Goal: Transaction & Acquisition: Obtain resource

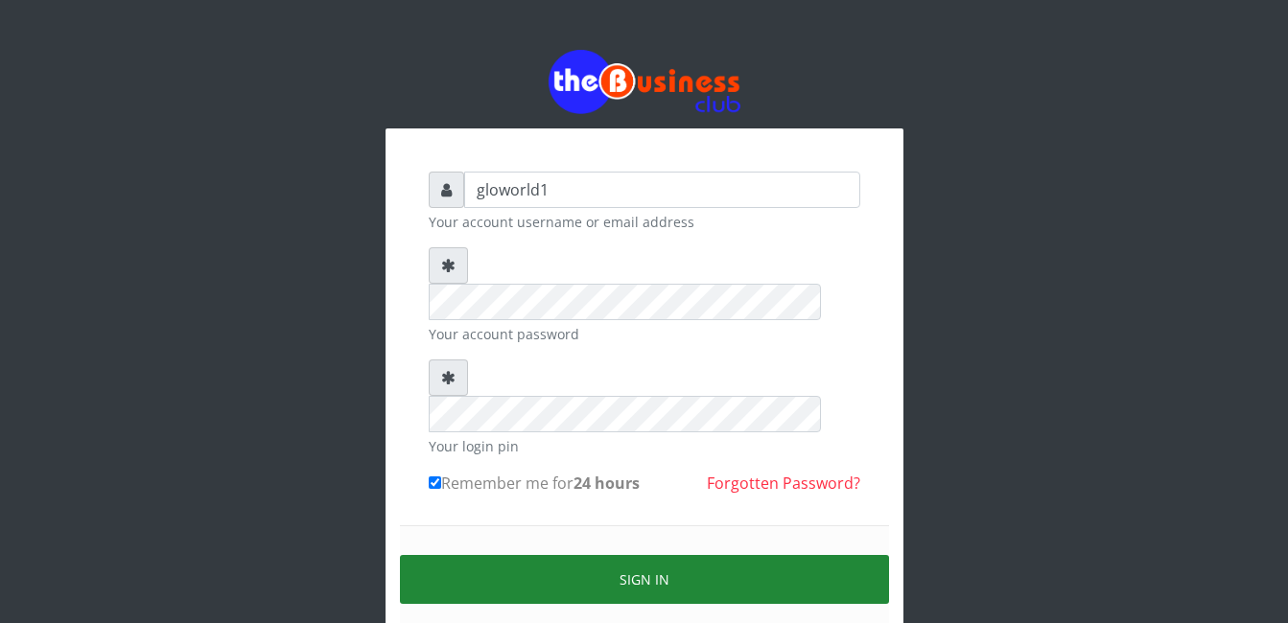
click at [647, 555] on button "Sign in" at bounding box center [644, 579] width 489 height 49
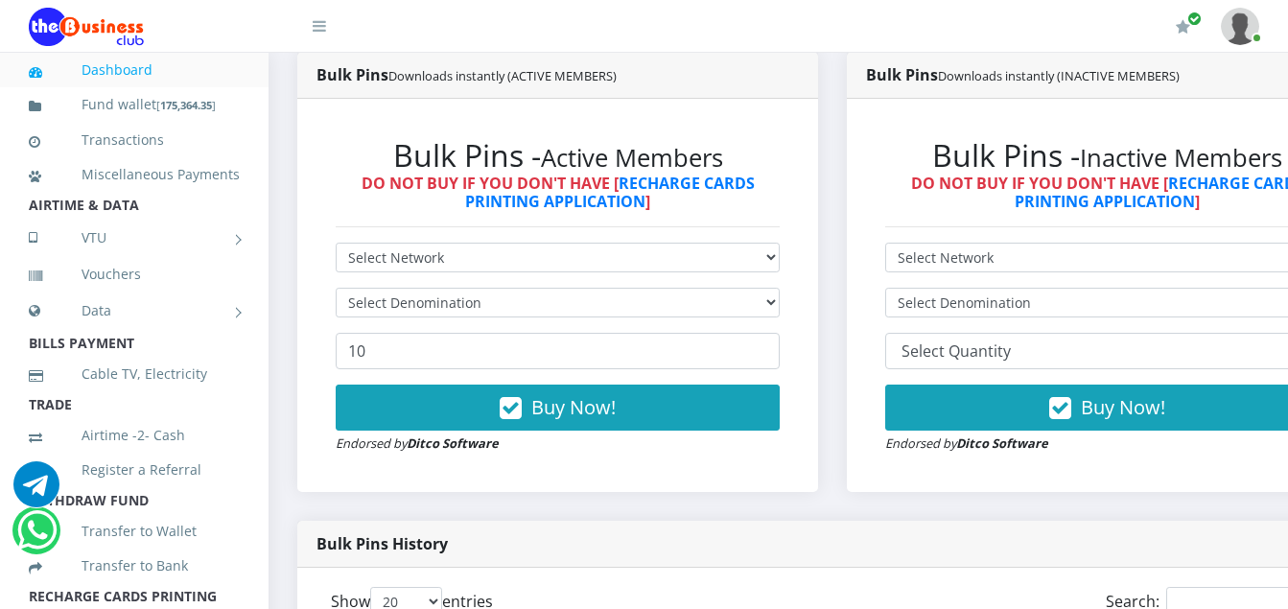
scroll to position [537, 0]
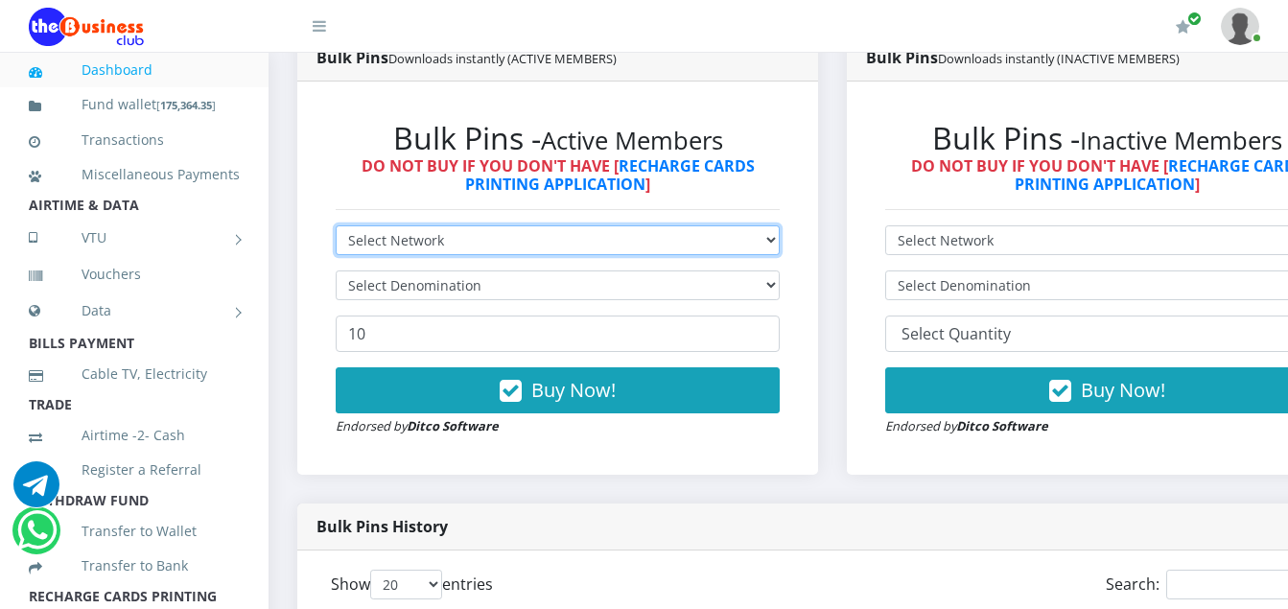
click at [443, 245] on select "Select Network MTN Globacom 9Mobile Airtel" at bounding box center [558, 240] width 444 height 30
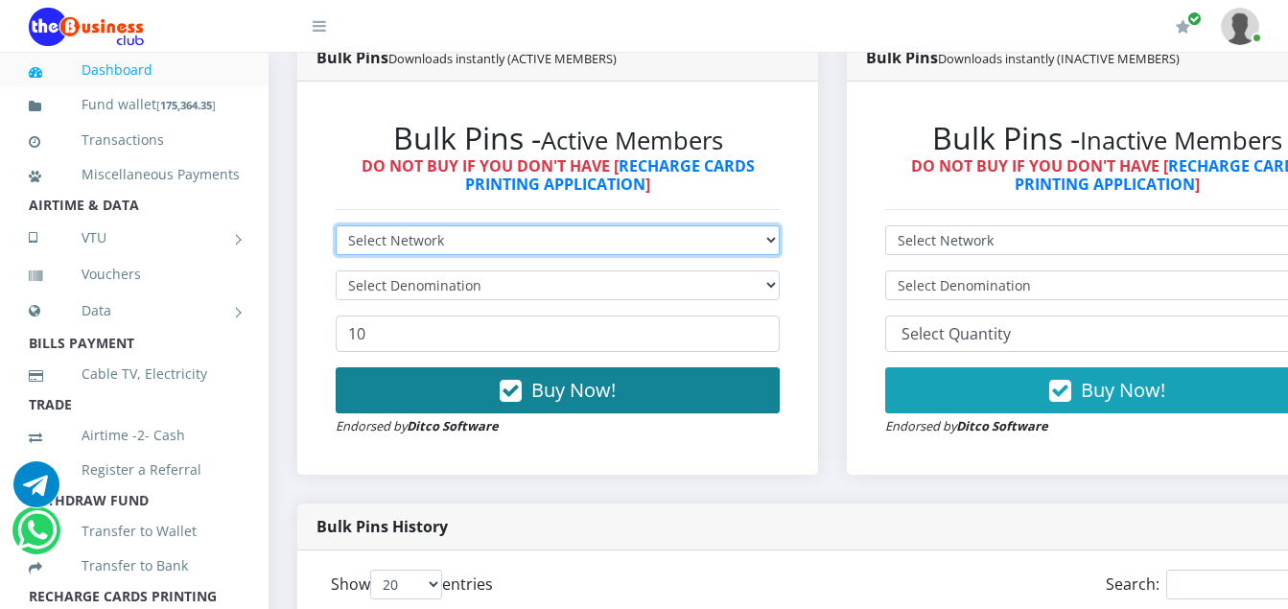
select select "Airtel"
click at [336, 228] on select "Select Network MTN Globacom 9Mobile Airtel" at bounding box center [558, 240] width 444 height 30
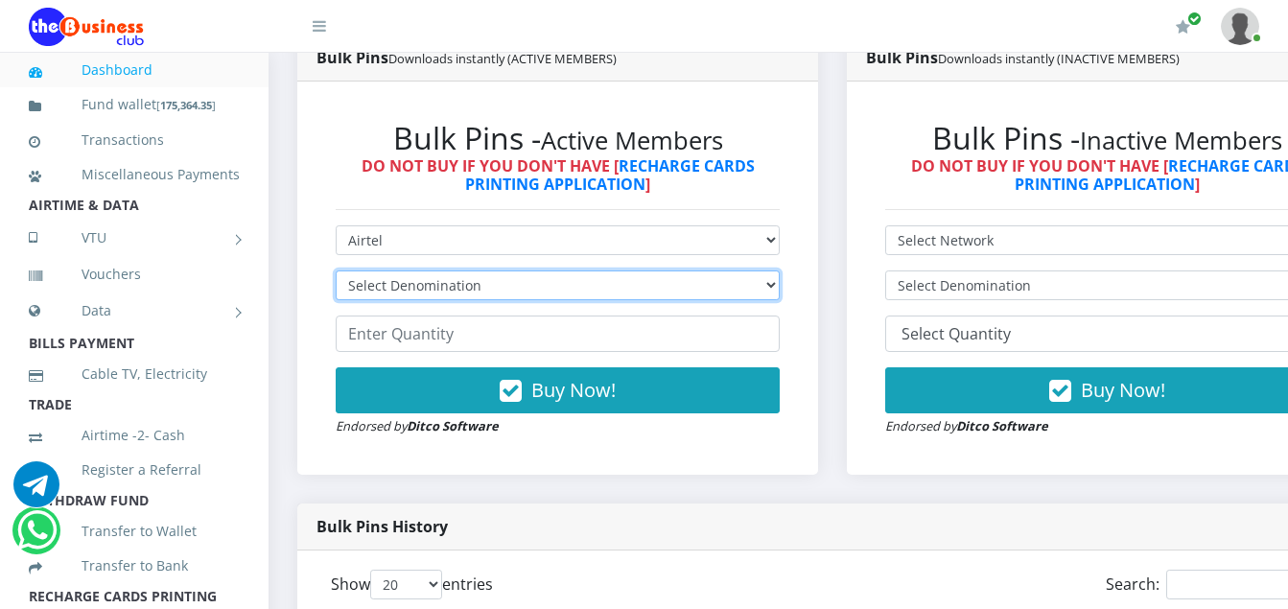
click at [484, 285] on select "Select Denomination Airtel NGN100 - ₦96.36 Airtel NGN200 - ₦192.72 Airtel NGN50…" at bounding box center [558, 285] width 444 height 30
select select "96.36-100"
click at [336, 273] on select "Select Denomination Airtel NGN100 - ₦96.36 Airtel NGN200 - ₦192.72 Airtel NGN50…" at bounding box center [558, 285] width 444 height 30
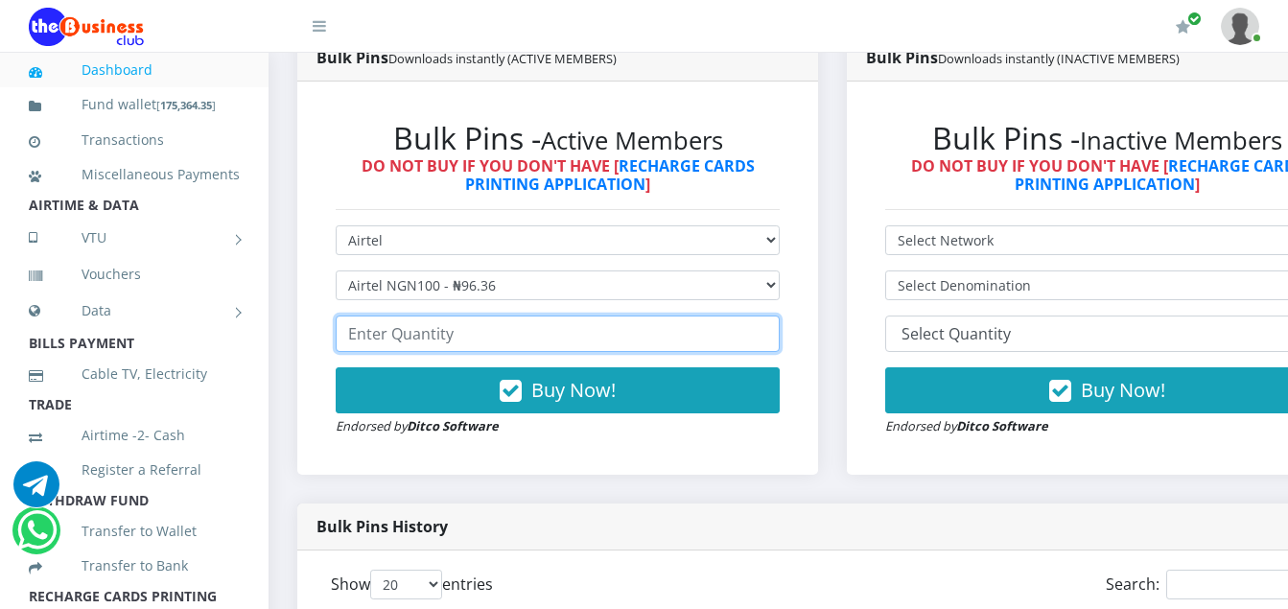
click at [459, 339] on input "number" at bounding box center [558, 333] width 444 height 36
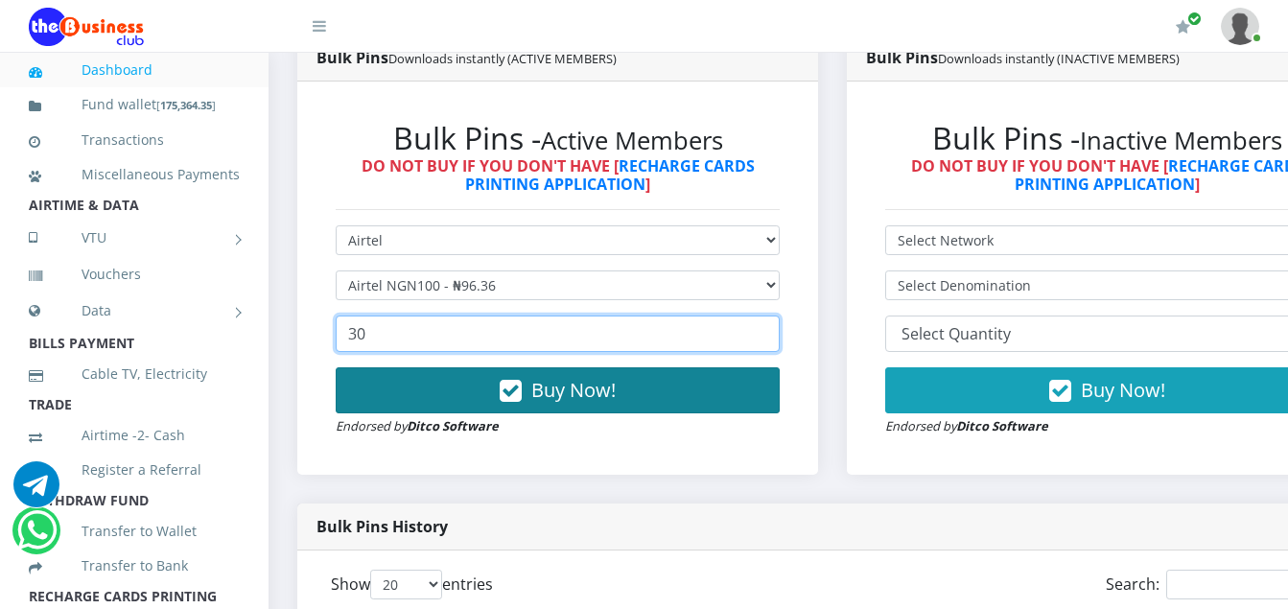
type input "3"
type input "200"
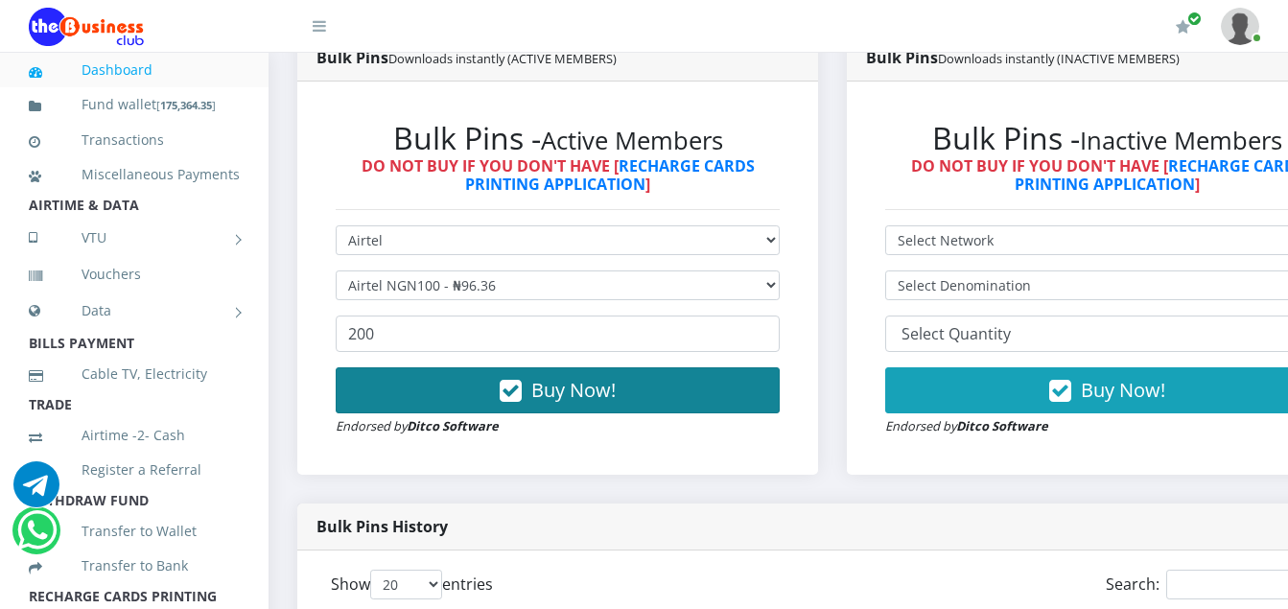
click at [521, 397] on icon "button" at bounding box center [511, 391] width 22 height 19
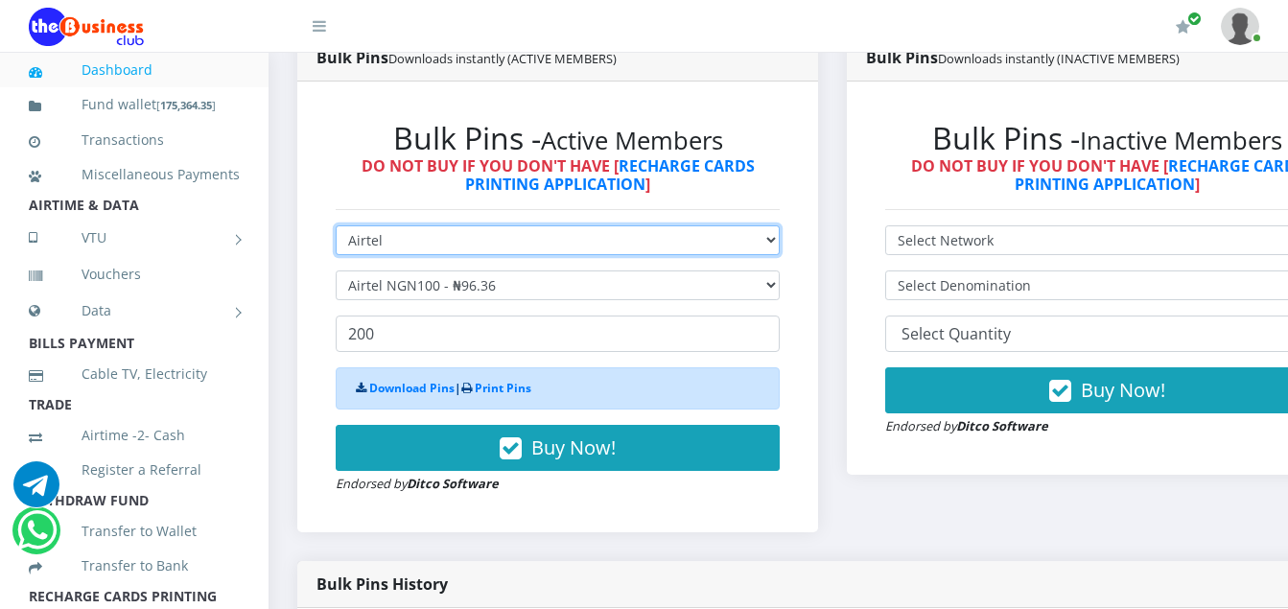
click at [386, 245] on select "Select Network MTN Globacom 9Mobile Airtel" at bounding box center [558, 240] width 444 height 30
click at [336, 228] on select "Select Network MTN Globacom 9Mobile Airtel" at bounding box center [558, 240] width 444 height 30
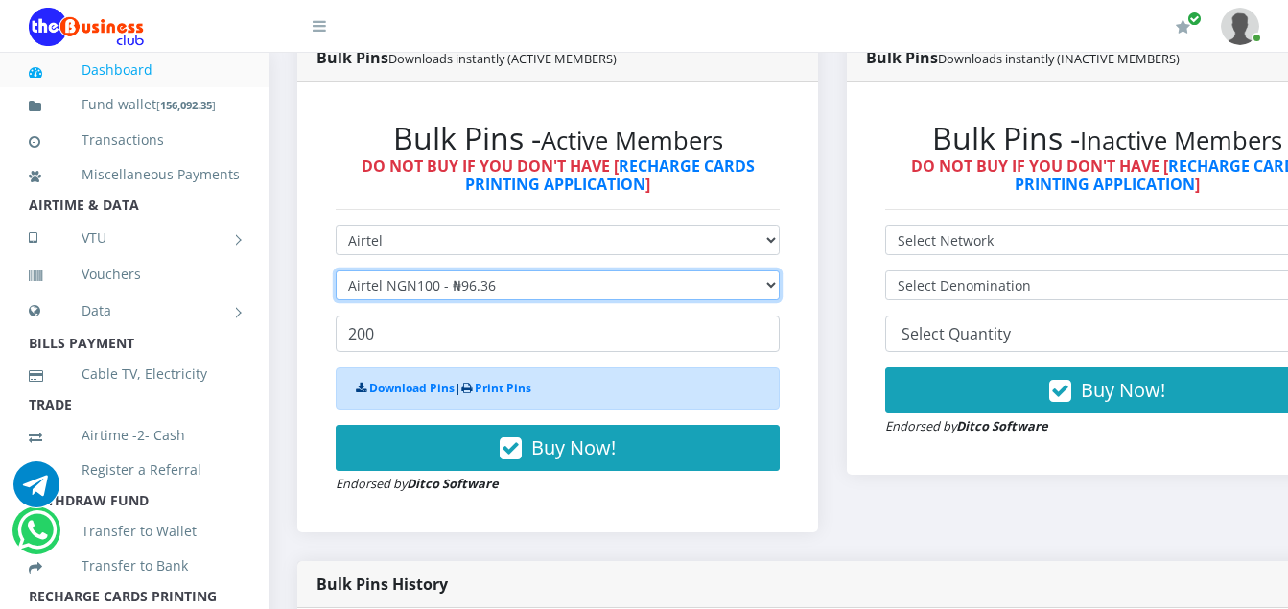
click at [499, 288] on select "Select Denomination Airtel NGN100 - ₦96.36 Airtel NGN200 - ₦192.72 Airtel NGN50…" at bounding box center [558, 285] width 444 height 30
select select "481.8-500"
click at [336, 273] on select "Select Denomination Airtel NGN100 - ₦96.36 Airtel NGN200 - ₦192.72 Airtel NGN50…" at bounding box center [558, 285] width 444 height 30
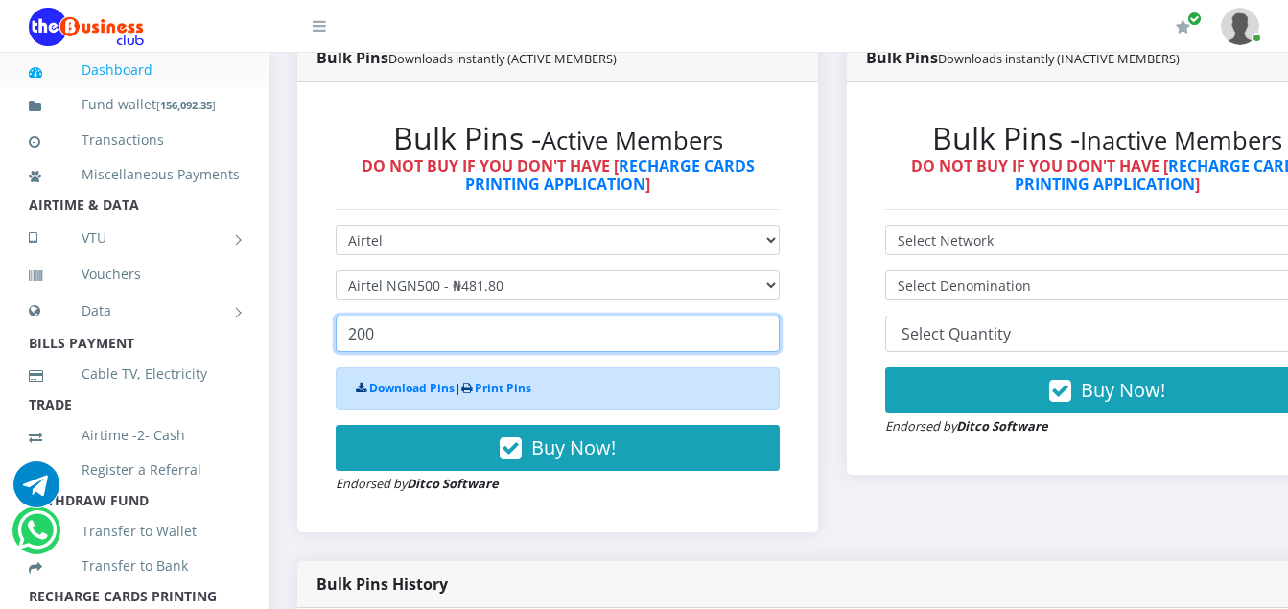
click at [376, 337] on input "200" at bounding box center [558, 333] width 444 height 36
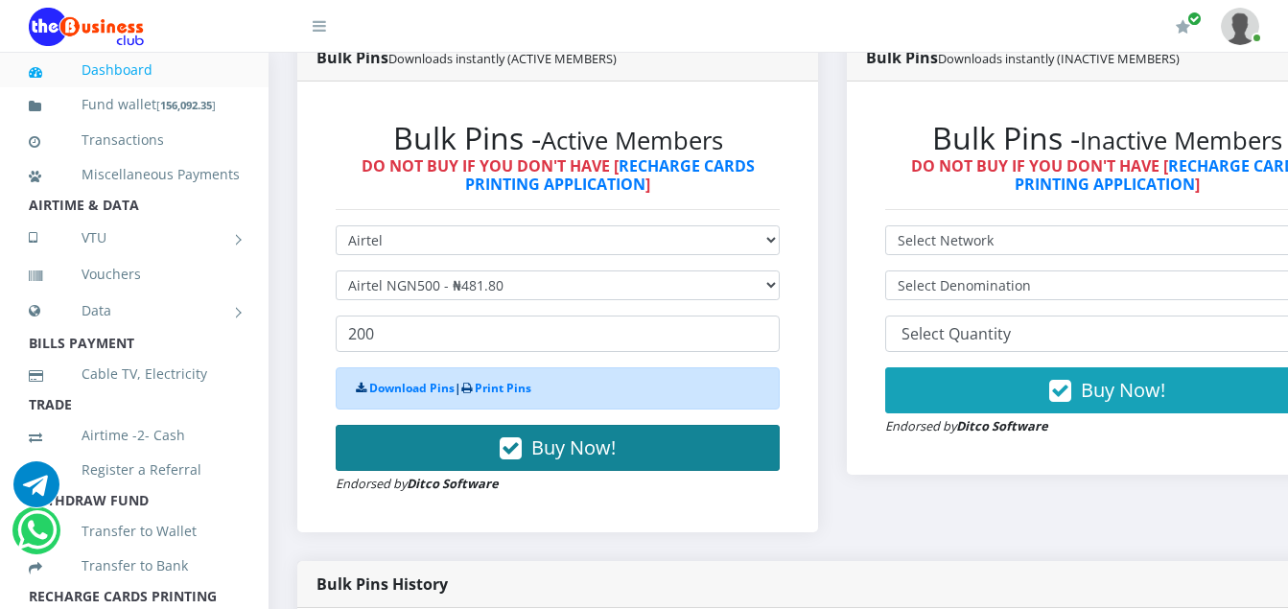
click at [512, 456] on icon "button" at bounding box center [511, 448] width 22 height 19
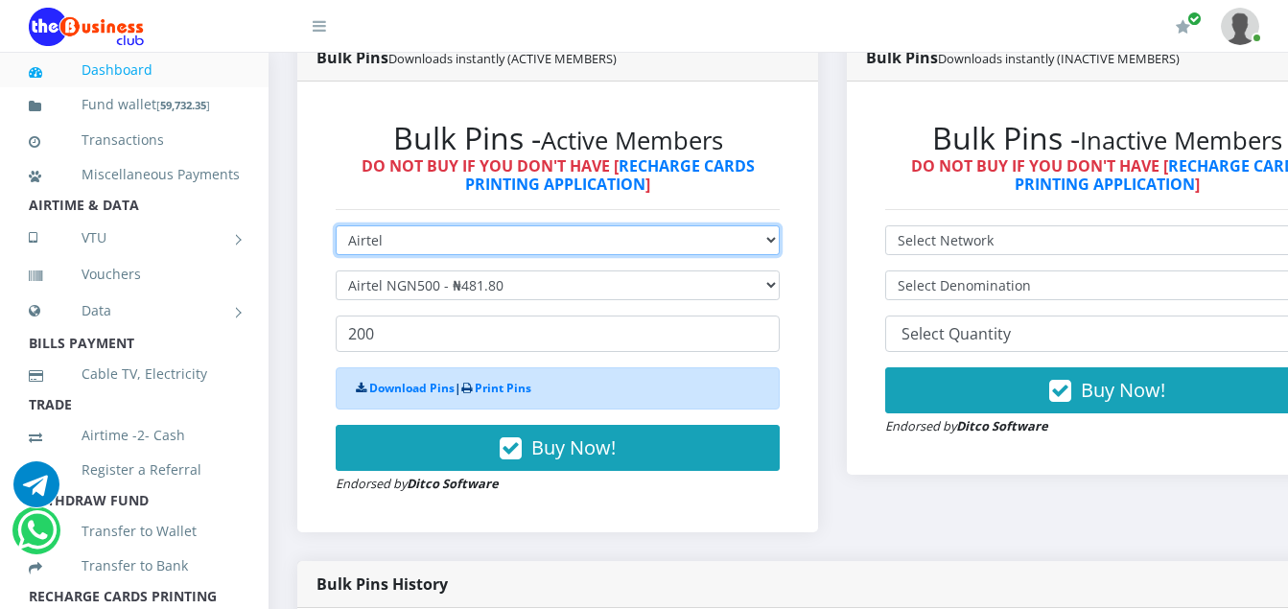
click at [390, 245] on select "Select Network MTN Globacom 9Mobile Airtel" at bounding box center [558, 240] width 444 height 30
select select "Glo"
click at [336, 228] on select "Select Network MTN Globacom 9Mobile Airtel" at bounding box center [558, 240] width 444 height 30
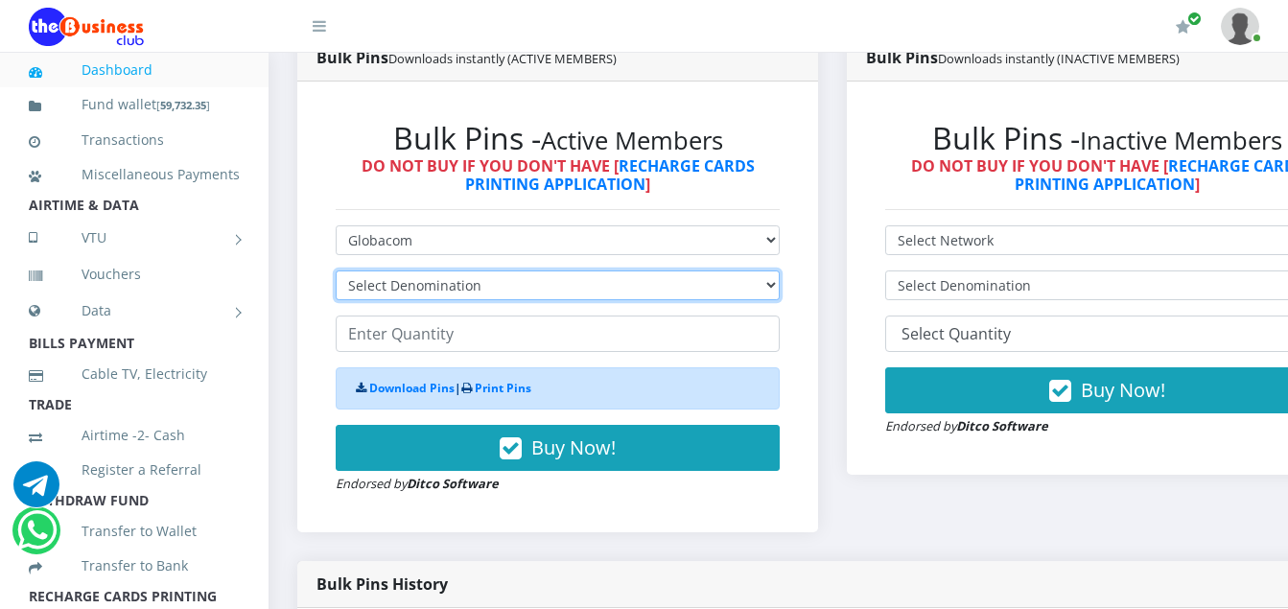
click at [480, 287] on select "Select Denomination Glo NGN100 - ₦96.45 Glo NGN200 - ₦192.90 Glo NGN500 - ₦482.…" at bounding box center [558, 285] width 444 height 30
select select "96.45-100"
click at [336, 273] on select "Select Denomination Glo NGN100 - ₦96.45 Glo NGN200 - ₦192.90 Glo NGN500 - ₦482.…" at bounding box center [558, 285] width 444 height 30
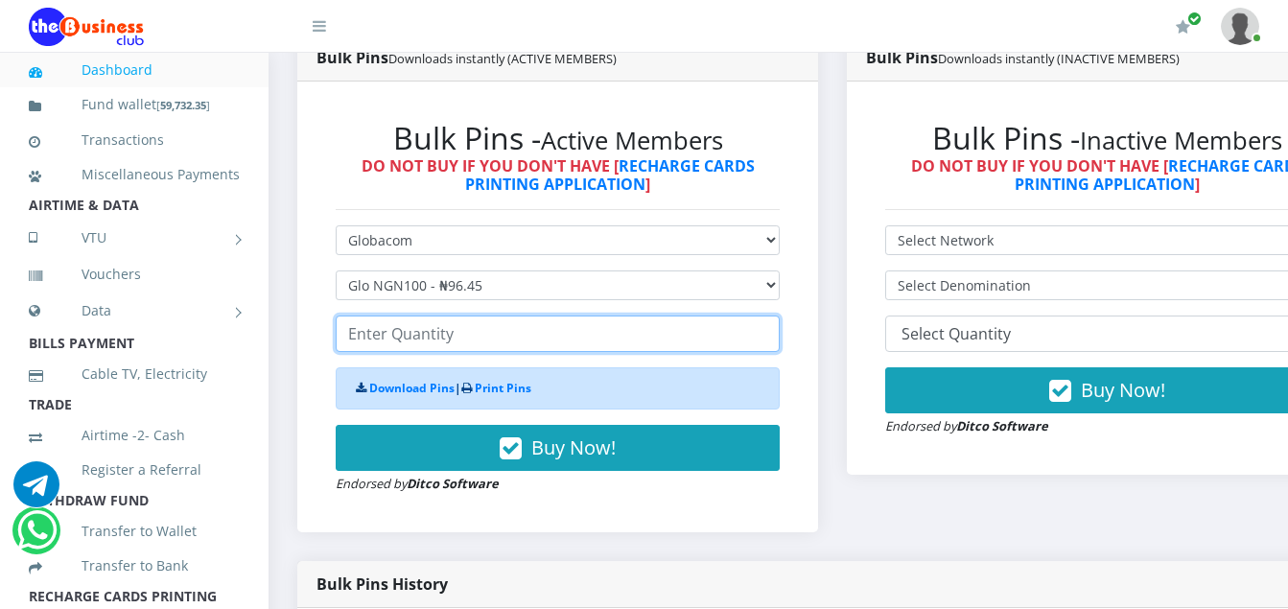
click at [456, 341] on input "number" at bounding box center [558, 333] width 444 height 36
type input "2"
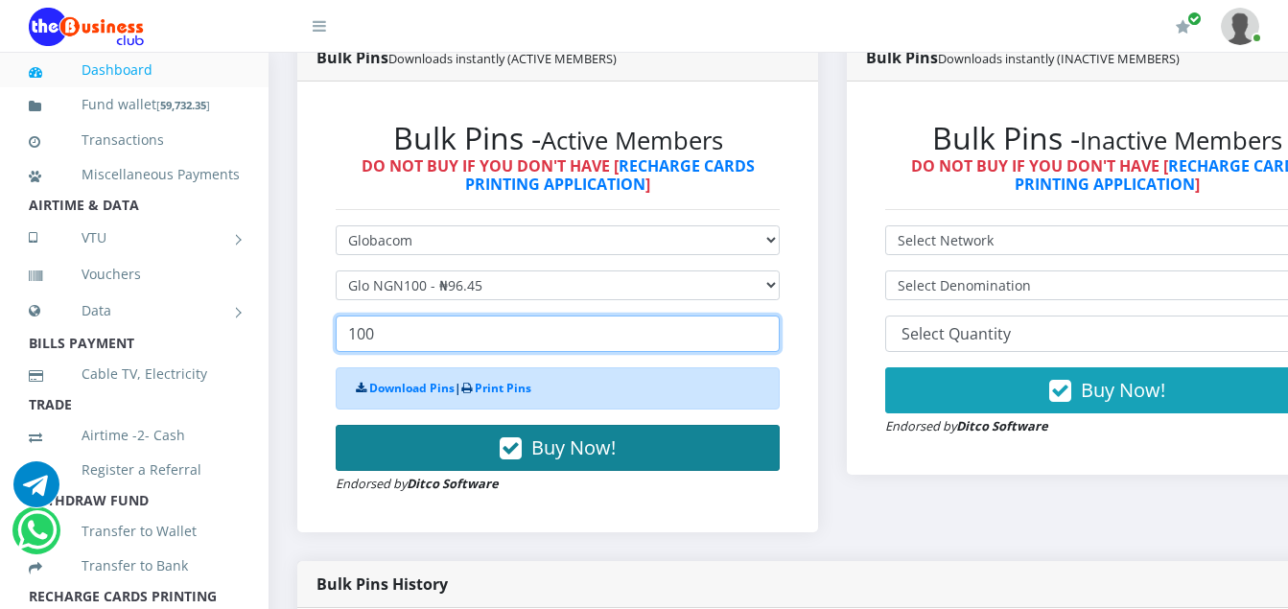
type input "100"
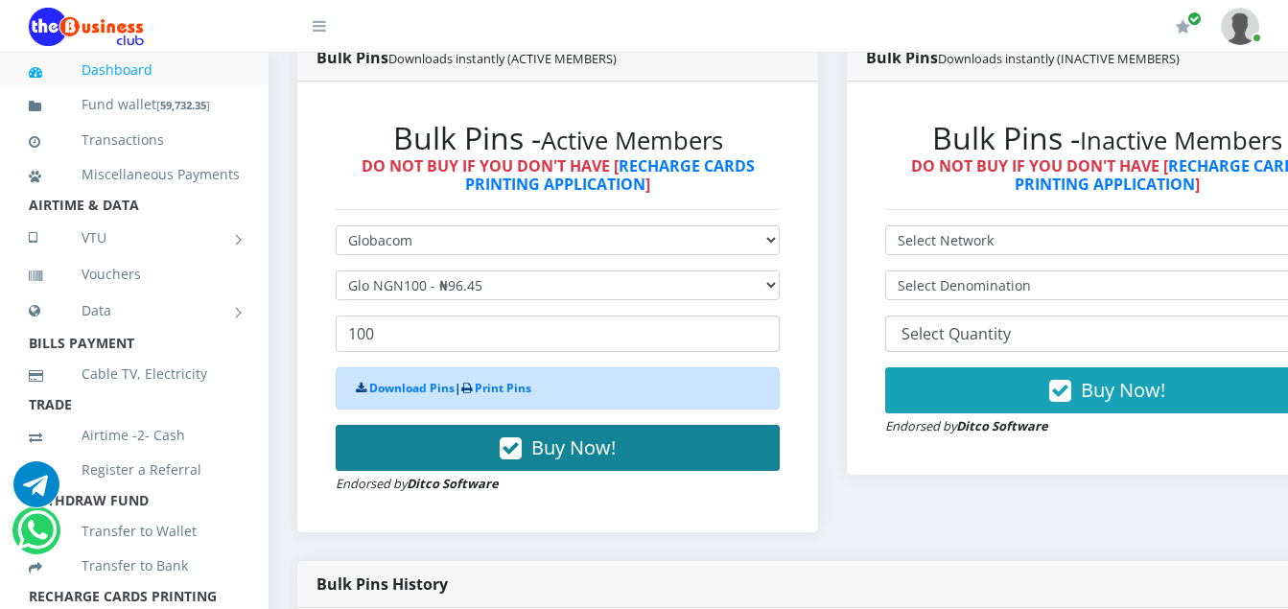
click at [521, 450] on icon "button" at bounding box center [511, 448] width 22 height 19
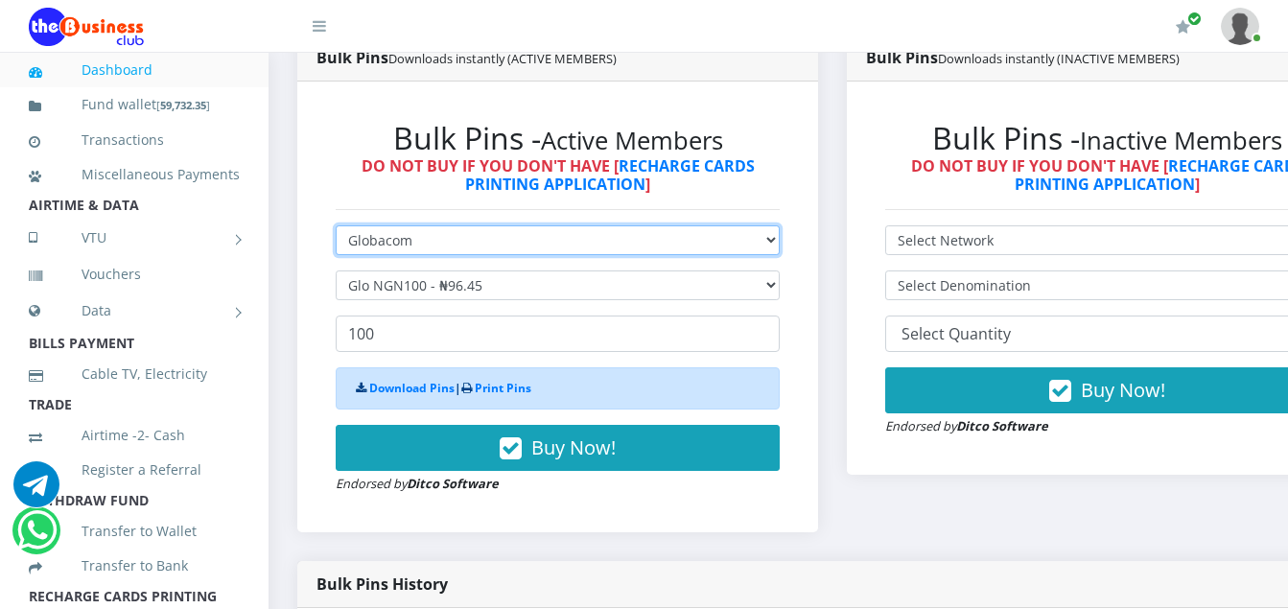
click at [414, 242] on select "Select Network MTN Globacom 9Mobile Airtel" at bounding box center [558, 240] width 444 height 30
select select "MTN"
click at [336, 228] on select "Select Network MTN Globacom 9Mobile Airtel" at bounding box center [558, 240] width 444 height 30
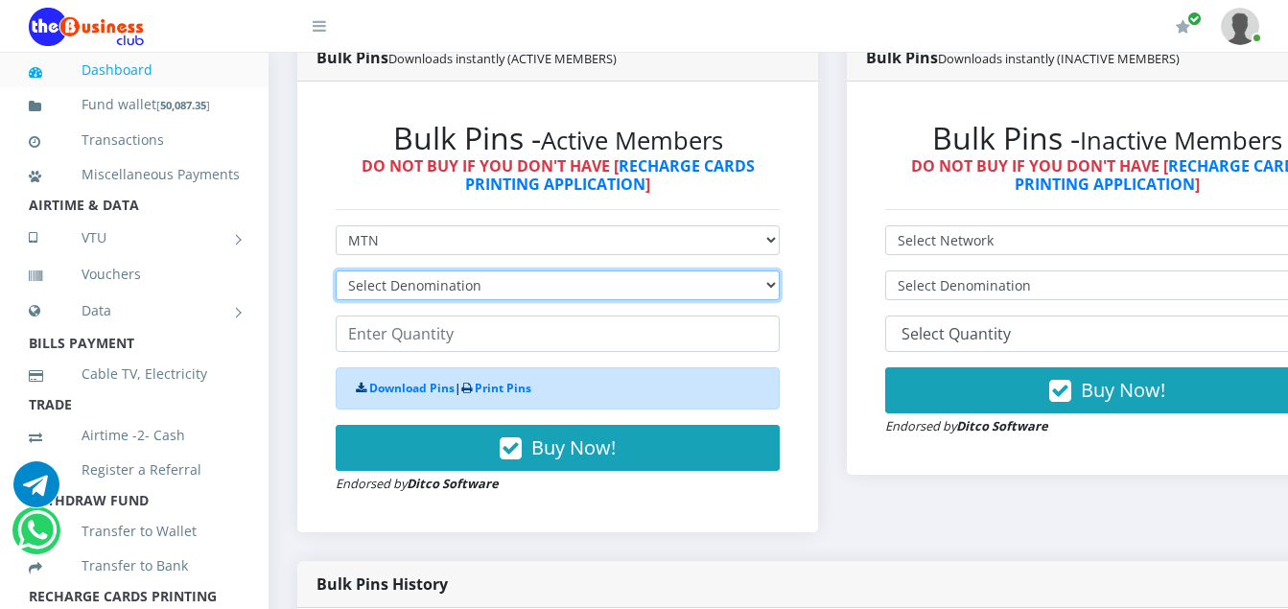
click at [471, 291] on select "Select Denomination MTN NGN100 - ₦96.94 MTN NGN200 - ₦193.88 MTN NGN400 - ₦387.…" at bounding box center [558, 285] width 444 height 30
select select "96.94-100"
click at [336, 273] on select "Select Denomination MTN NGN100 - ₦96.94 MTN NGN200 - ₦193.88 MTN NGN400 - ₦387.…" at bounding box center [558, 285] width 444 height 30
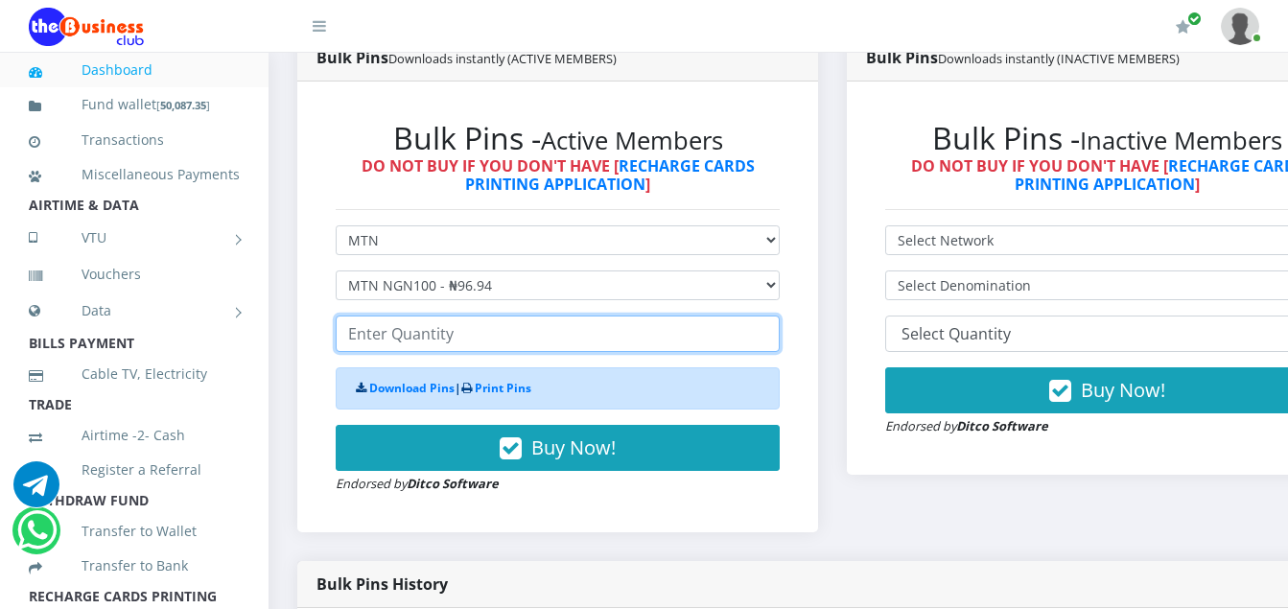
drag, startPoint x: 507, startPoint y: 345, endPoint x: 455, endPoint y: 339, distance: 52.1
click at [455, 339] on input "number" at bounding box center [558, 333] width 444 height 36
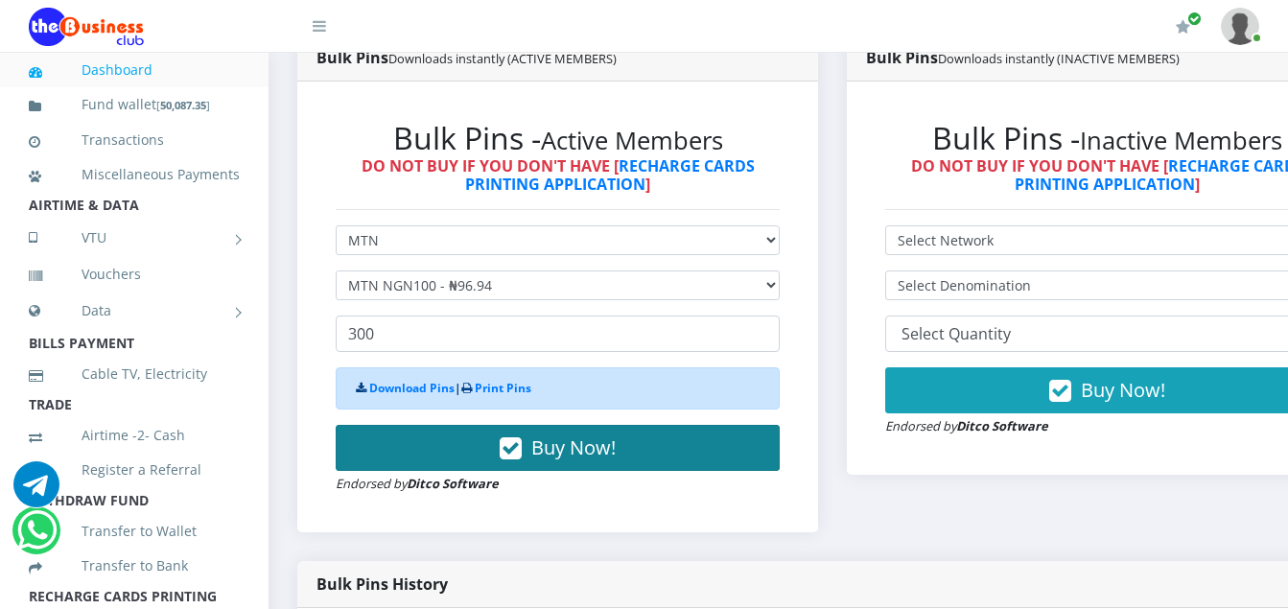
click at [516, 452] on icon "button" at bounding box center [511, 448] width 22 height 19
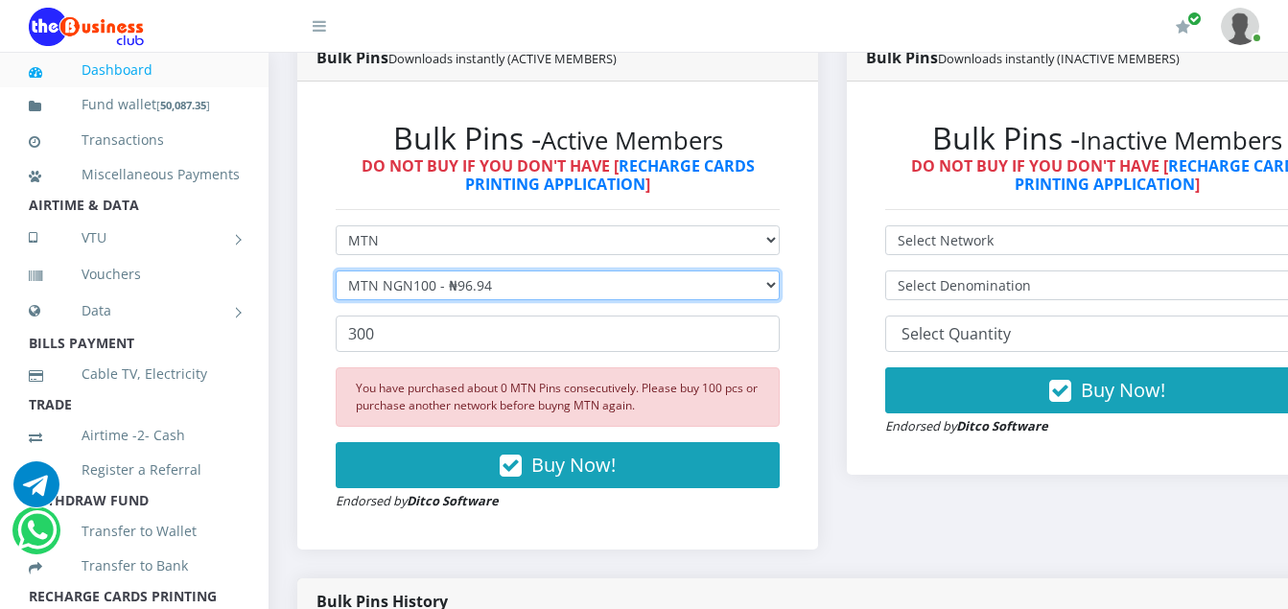
click at [505, 293] on select "Select Denomination MTN NGN100 - ₦96.94 MTN NGN200 - ₦193.88 MTN NGN400 - ₦387.…" at bounding box center [558, 285] width 444 height 30
click at [336, 273] on select "Select Denomination MTN NGN100 - ₦96.94 MTN NGN200 - ₦193.88 MTN NGN400 - ₦387.…" at bounding box center [558, 285] width 444 height 30
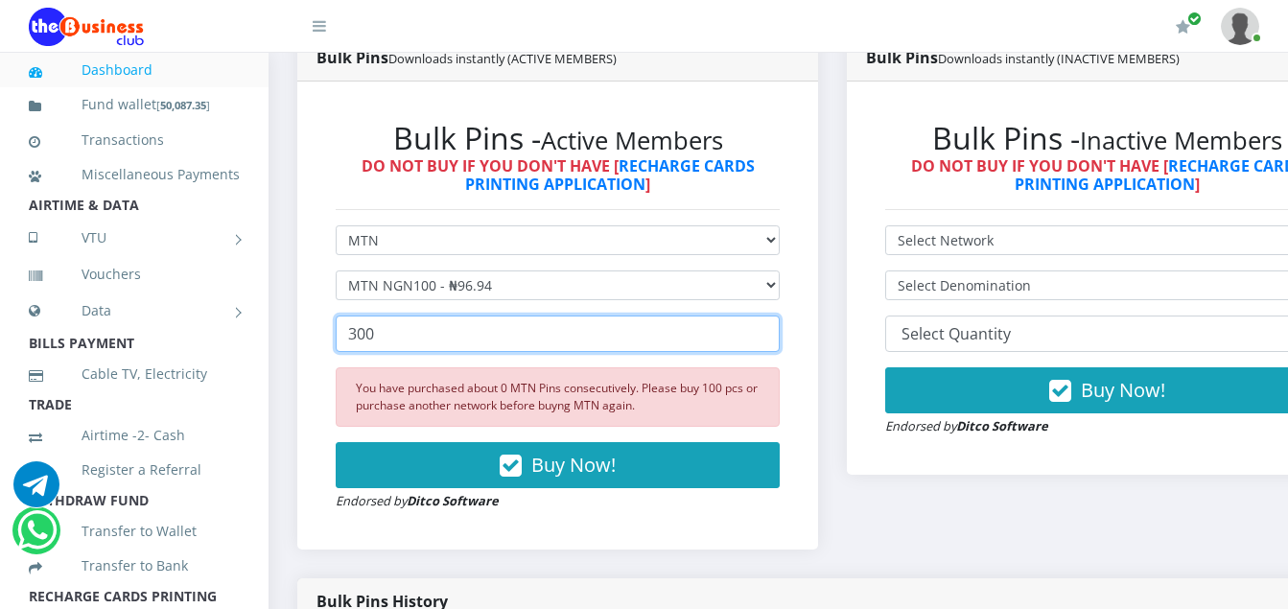
click at [377, 337] on input "300" at bounding box center [558, 333] width 444 height 36
type input "3"
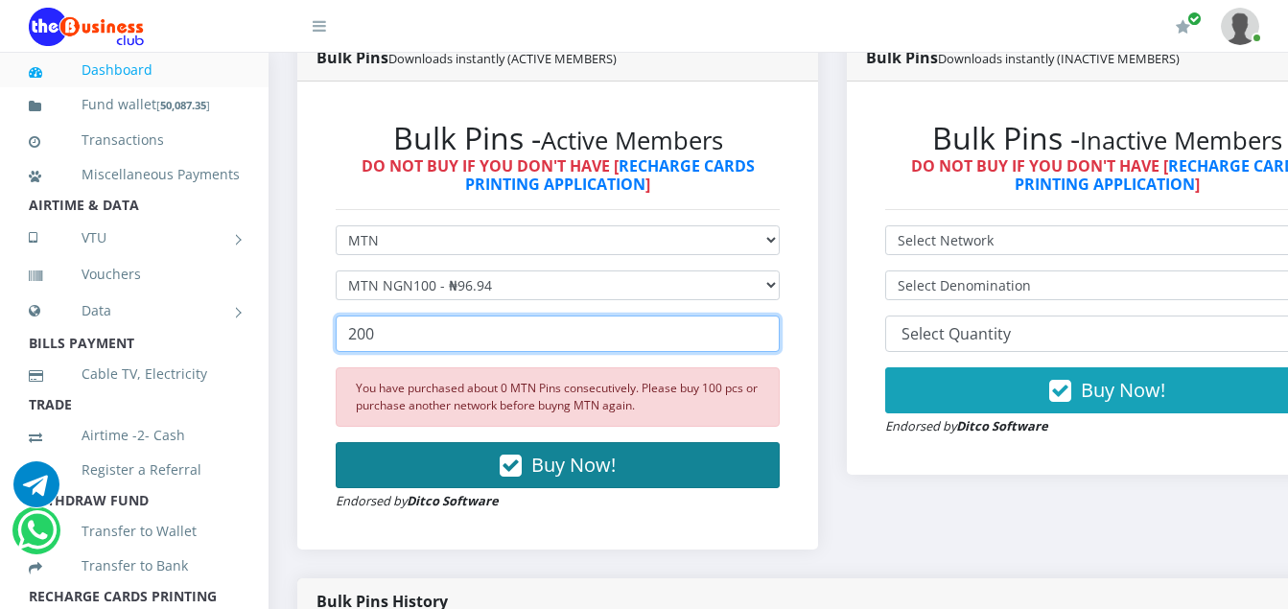
type input "200"
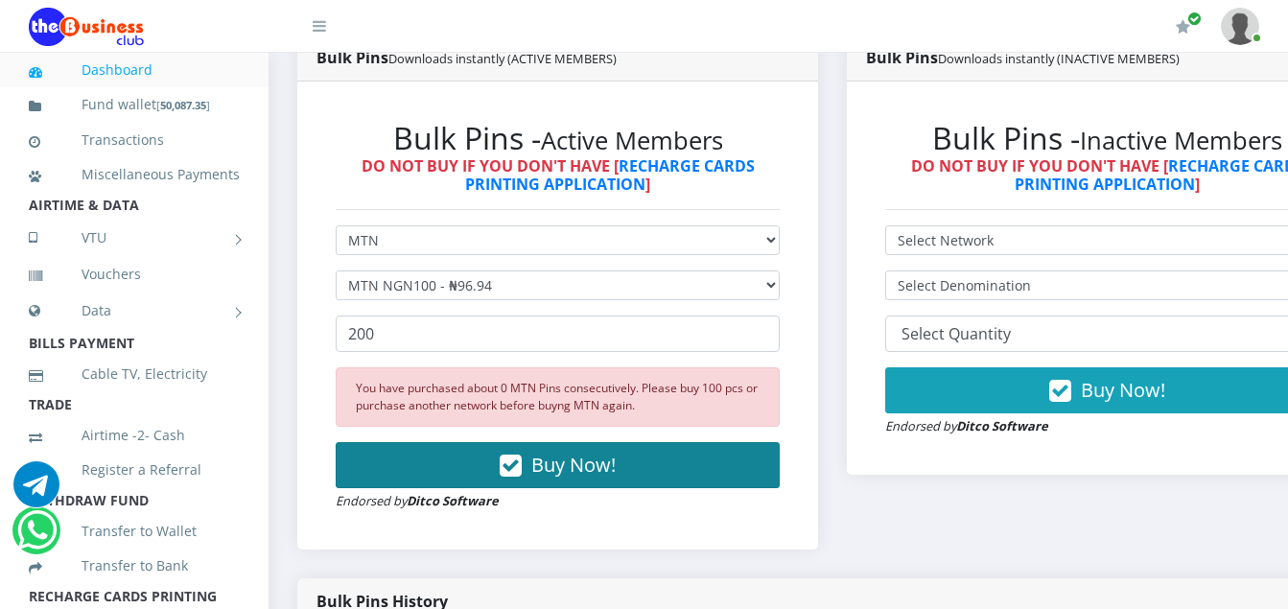
click at [516, 472] on icon "button" at bounding box center [511, 465] width 22 height 19
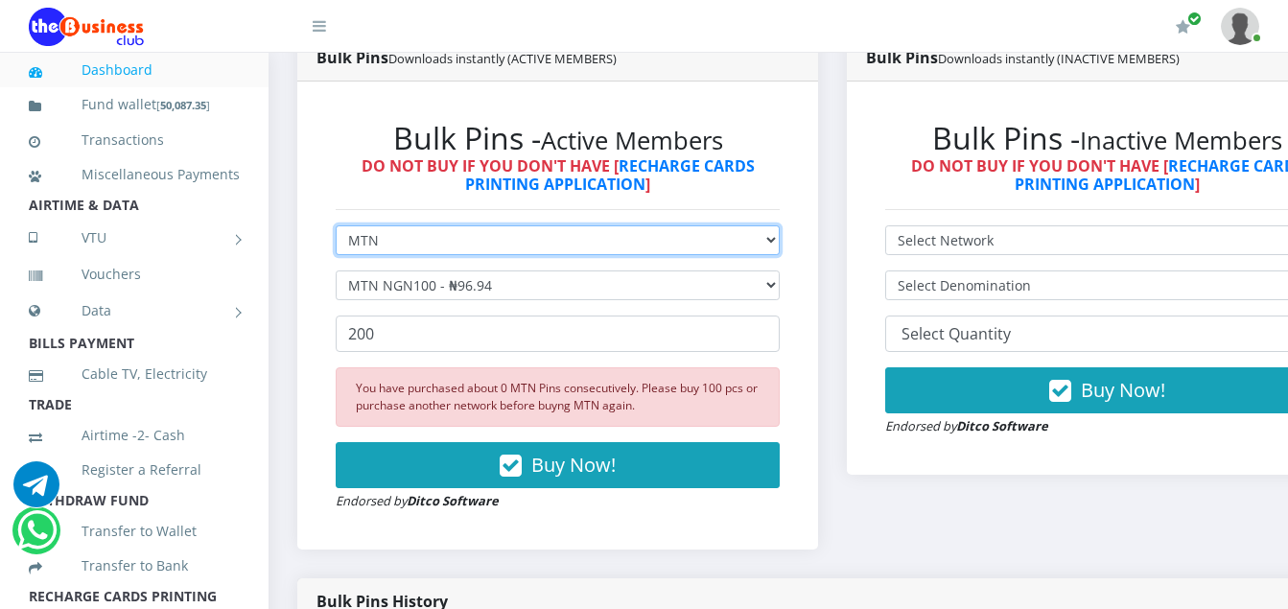
click at [382, 243] on select "Select Network MTN Globacom 9Mobile Airtel" at bounding box center [558, 240] width 444 height 30
select select "Airtel"
click at [336, 228] on select "Select Network MTN Globacom 9Mobile Airtel" at bounding box center [558, 240] width 444 height 30
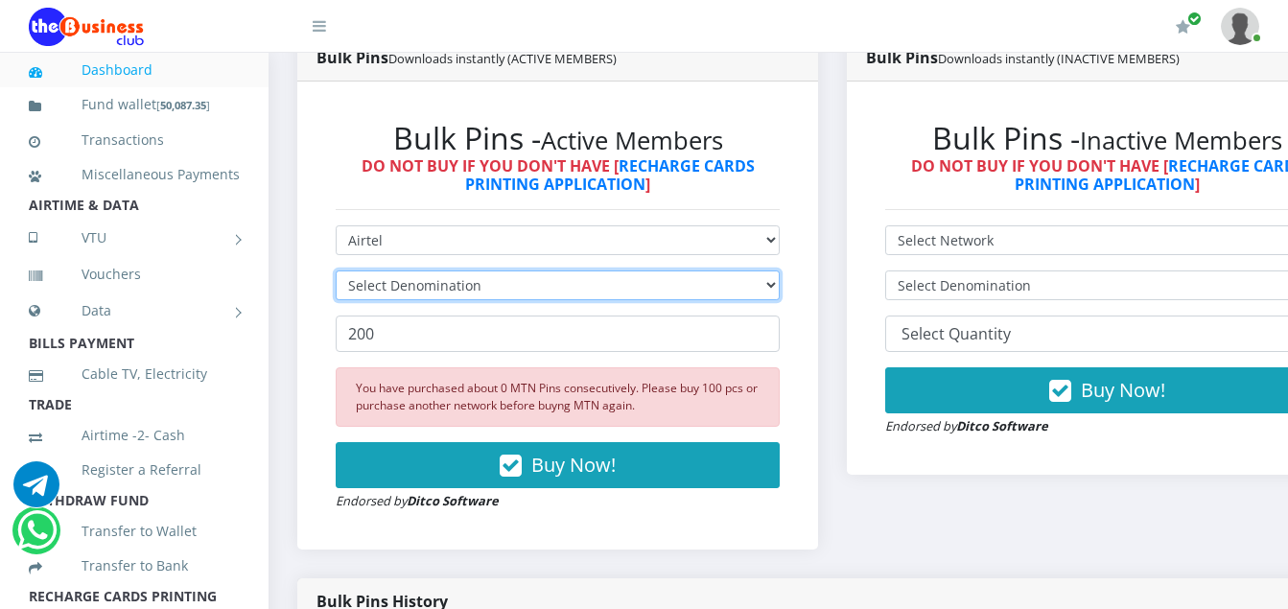
click at [484, 289] on select "Select Denomination" at bounding box center [558, 285] width 444 height 30
select select "192.72-200"
click at [336, 273] on select "Select Denomination Airtel NGN100 - ₦96.36 Airtel NGN200 - ₦192.72 Airtel NGN50…" at bounding box center [558, 285] width 444 height 30
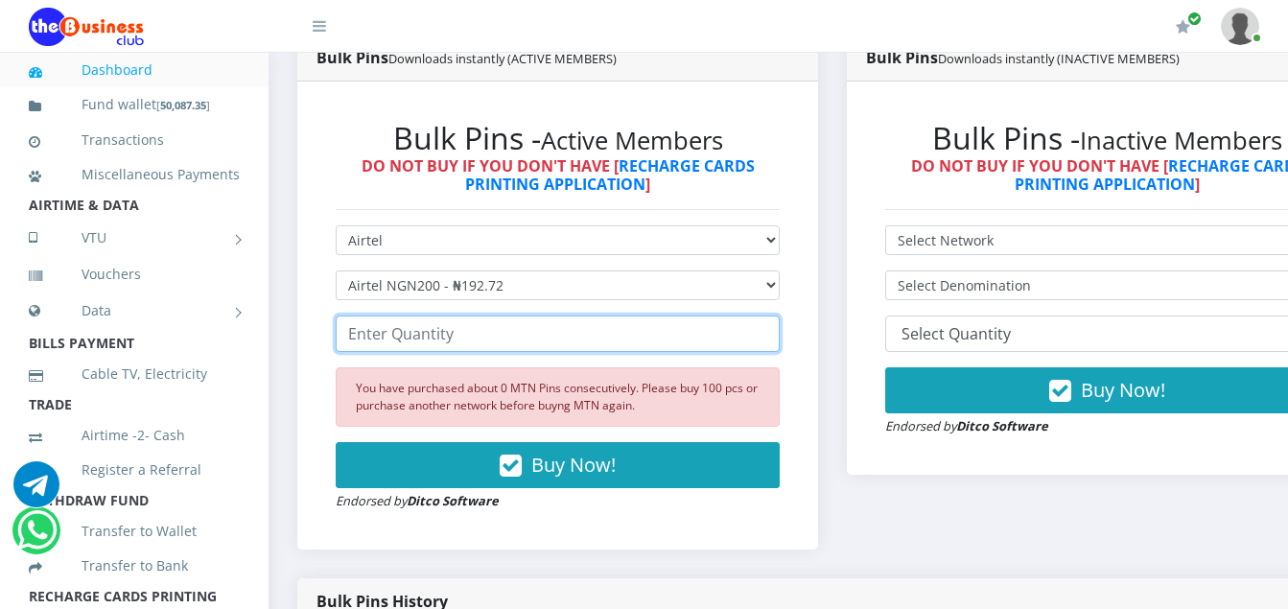
click at [454, 341] on input "number" at bounding box center [558, 333] width 444 height 36
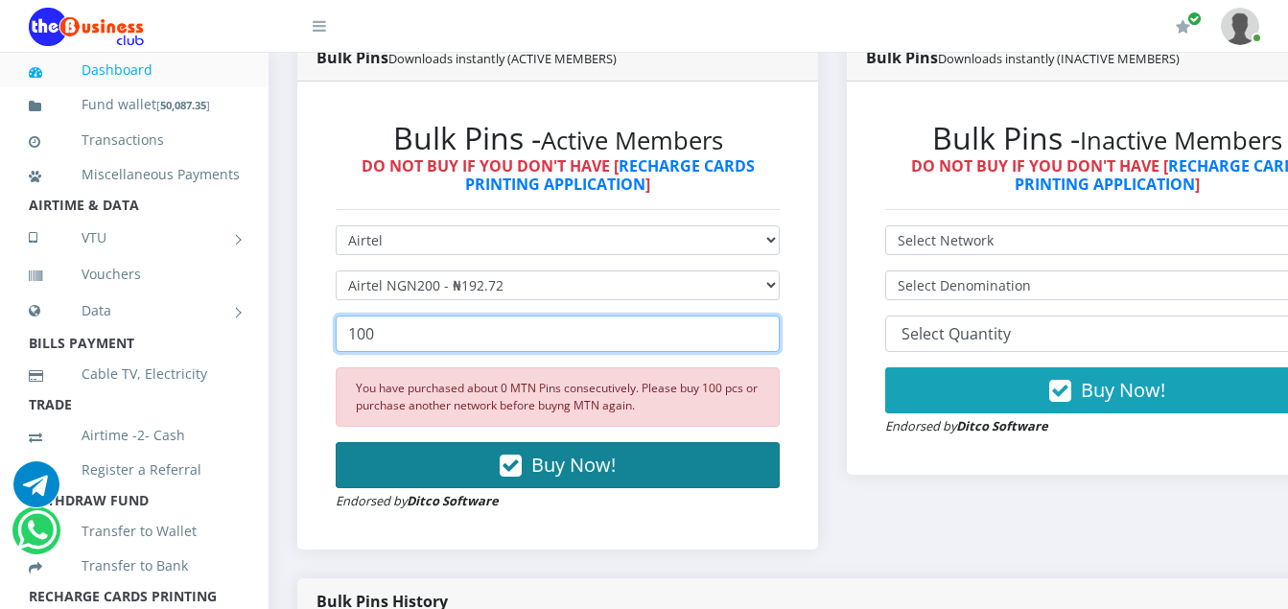
type input "100"
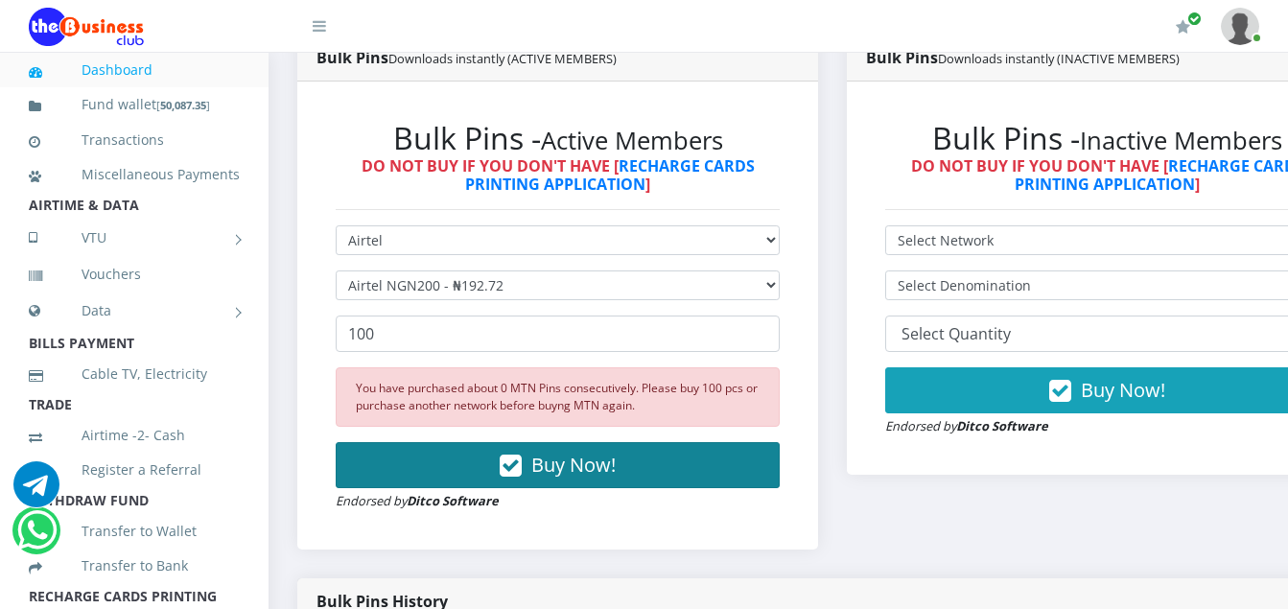
click at [516, 467] on icon "button" at bounding box center [511, 465] width 22 height 19
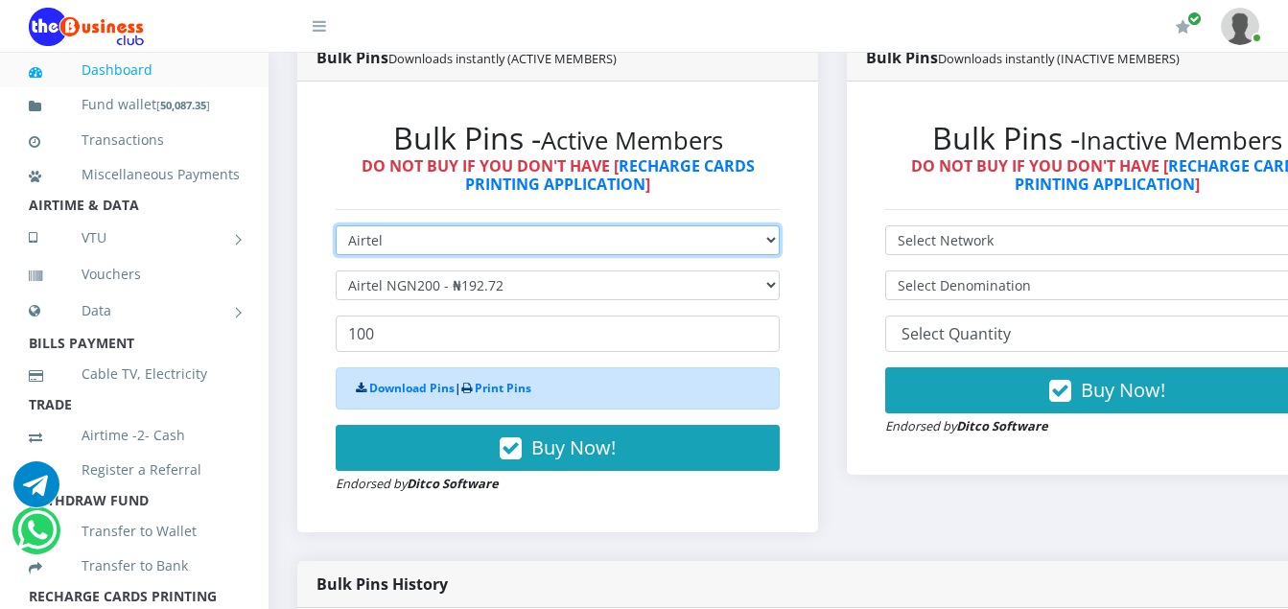
click at [384, 248] on select "Select Network MTN Globacom 9Mobile Airtel" at bounding box center [558, 240] width 444 height 30
select select "MTN"
click at [336, 228] on select "Select Network MTN Globacom 9Mobile Airtel" at bounding box center [558, 240] width 444 height 30
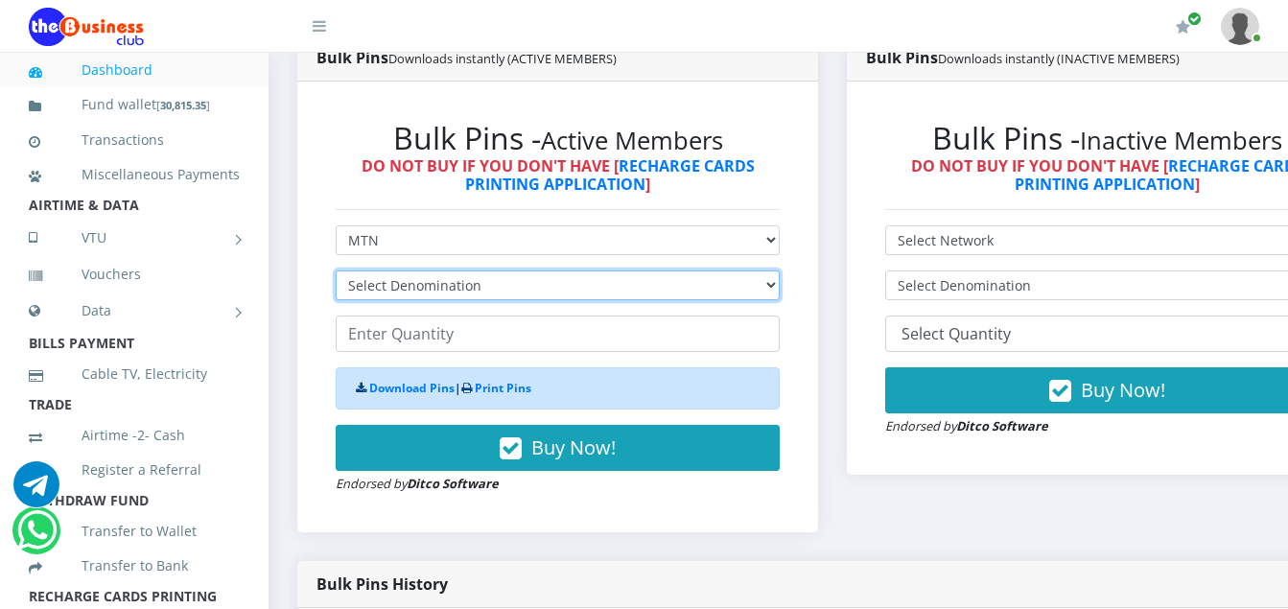
click at [478, 285] on select "Select Denomination MTN NGN100 - ₦96.94 MTN NGN200 - ₦193.88 MTN NGN400 - ₦387.…" at bounding box center [558, 285] width 444 height 30
select select "96.94-100"
click at [336, 273] on select "Select Denomination MTN NGN100 - ₦96.94 MTN NGN200 - ₦193.88 MTN NGN400 - ₦387.…" at bounding box center [558, 285] width 444 height 30
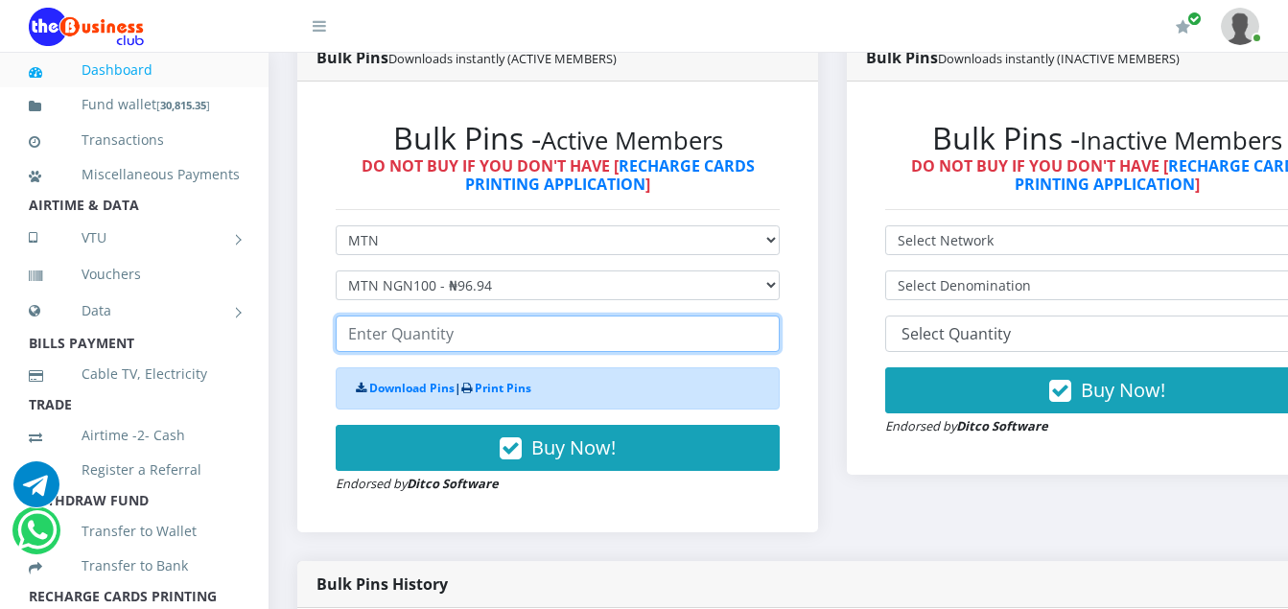
click at [456, 339] on input "number" at bounding box center [558, 333] width 444 height 36
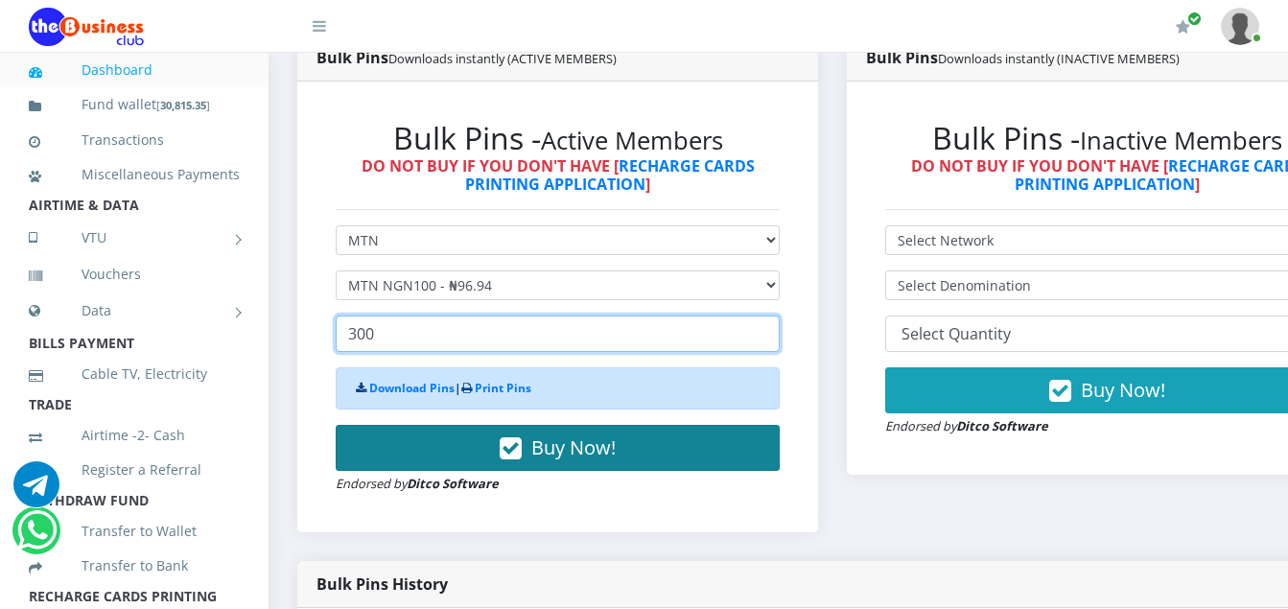
type input "300"
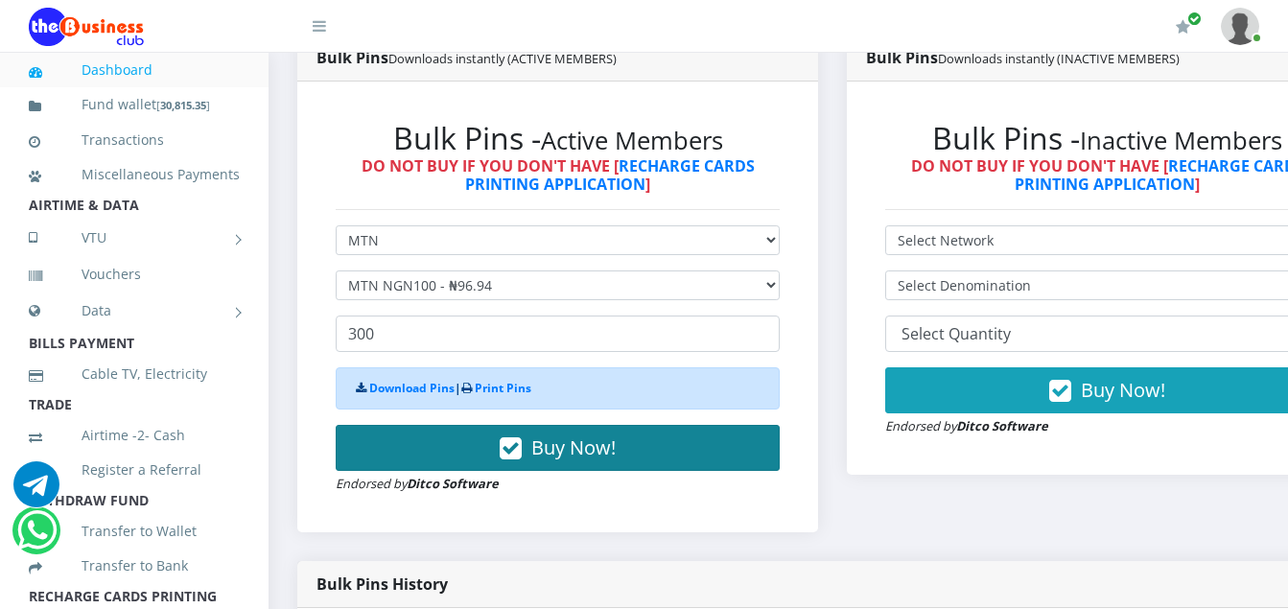
click at [520, 451] on icon "button" at bounding box center [511, 448] width 22 height 19
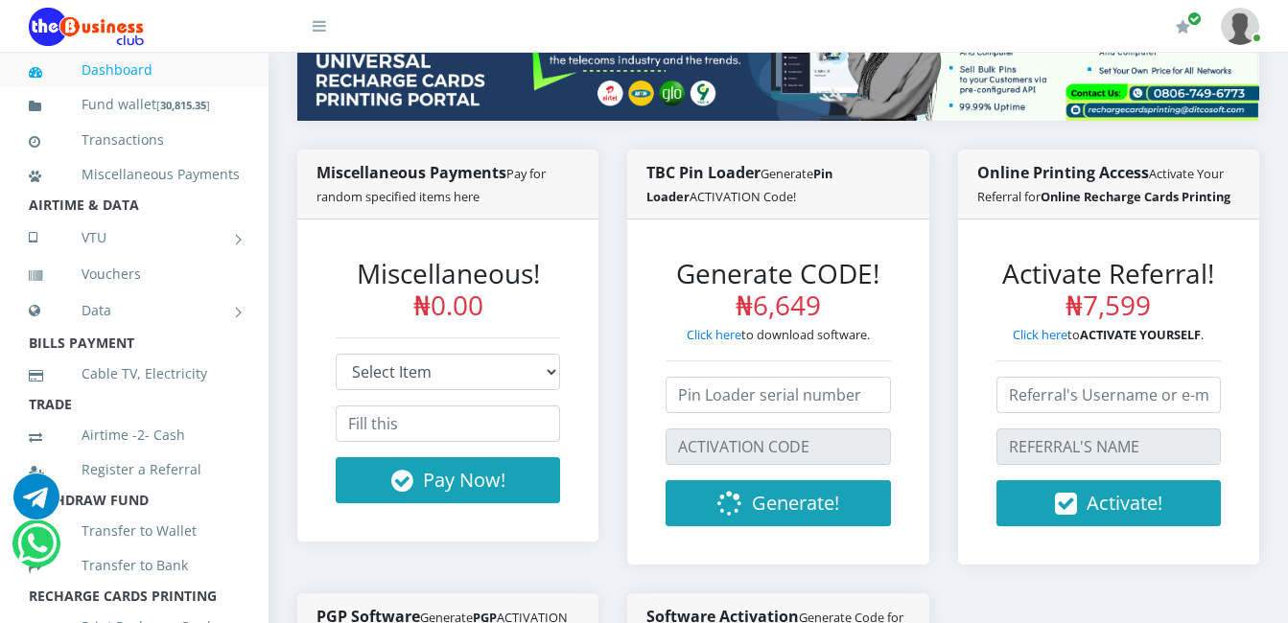
scroll to position [532, 0]
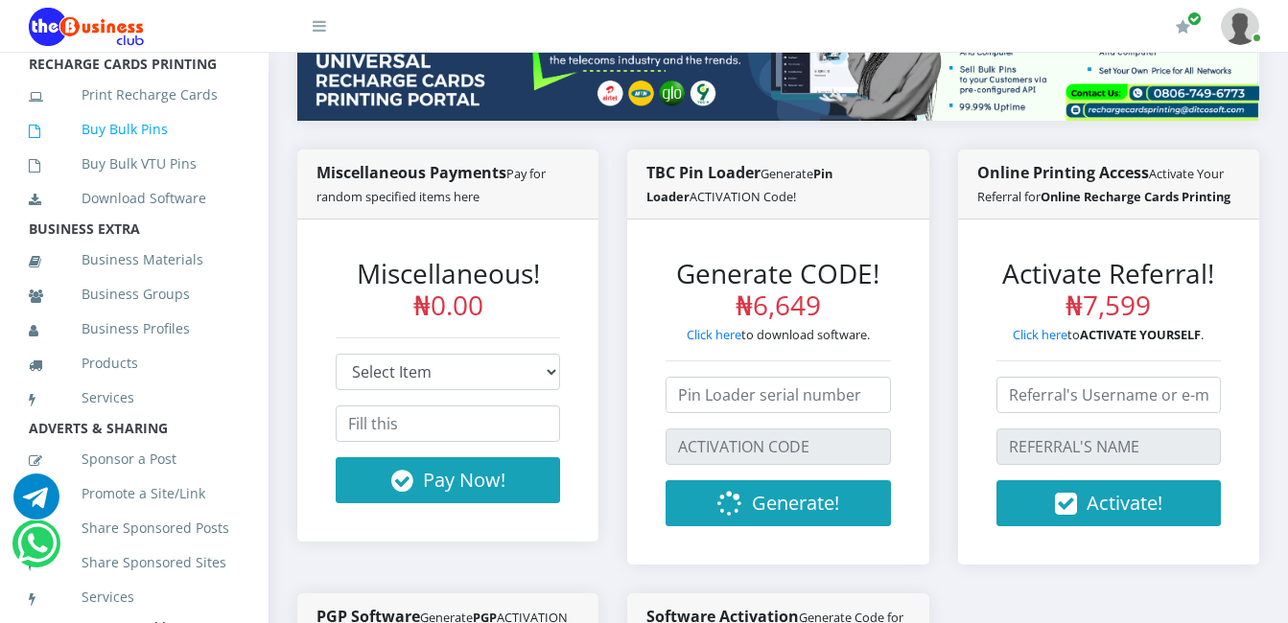
click at [149, 151] on link "Buy Bulk Pins" at bounding box center [134, 129] width 211 height 44
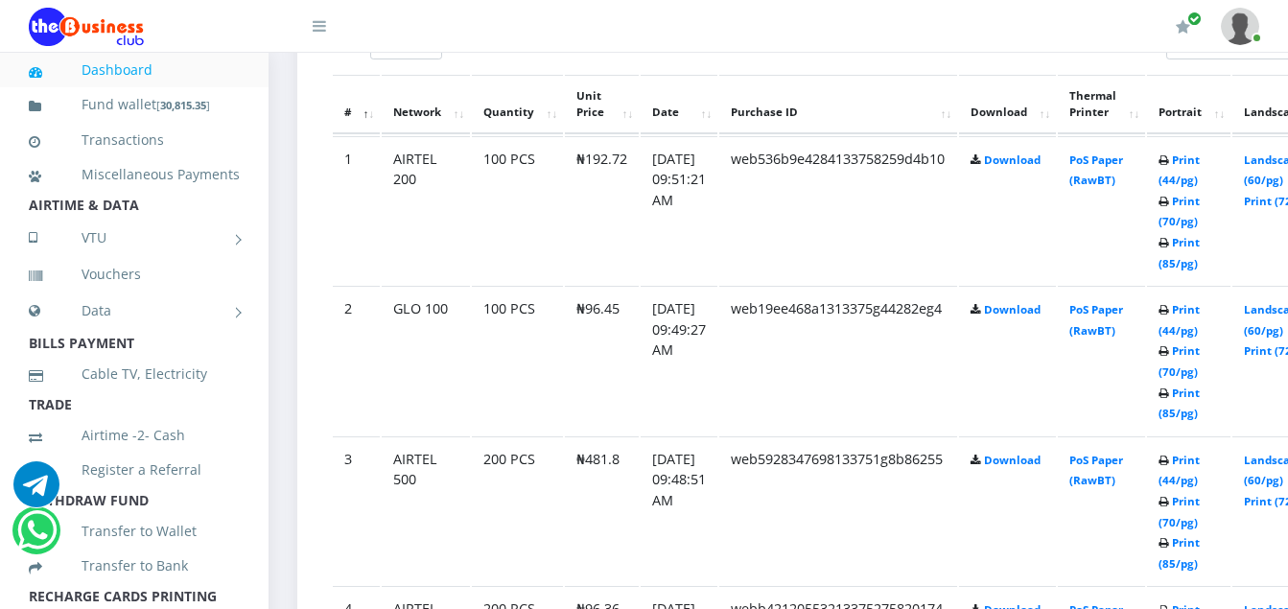
scroll to position [1091, 0]
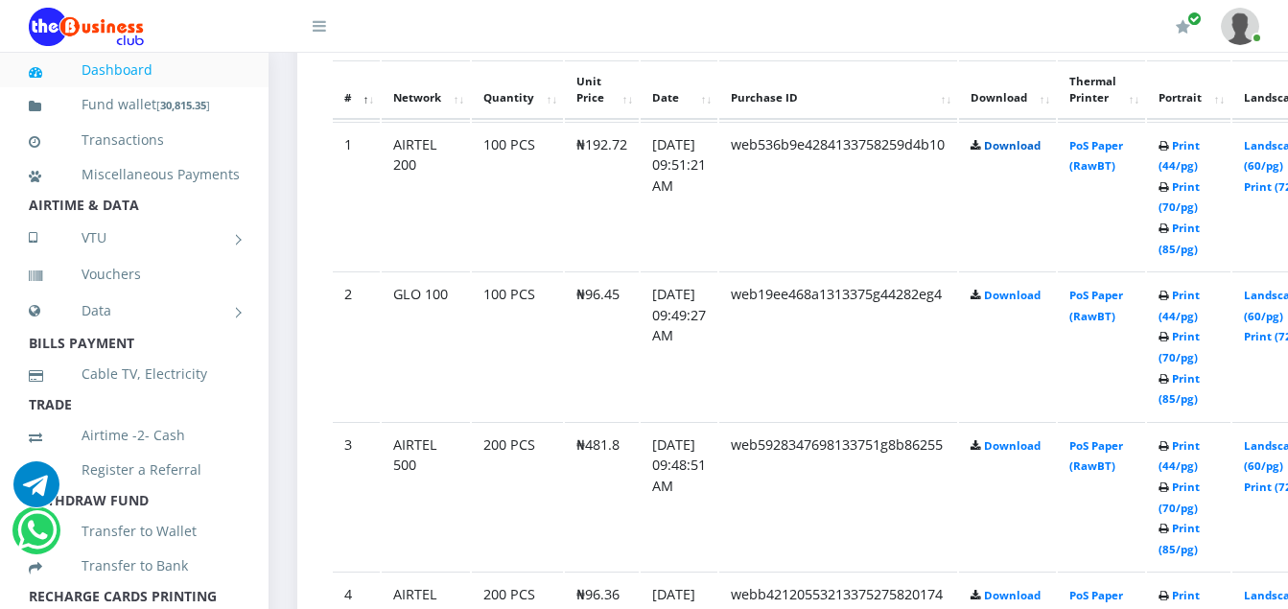
click at [1036, 144] on link "Download" at bounding box center [1012, 145] width 57 height 14
click at [1040, 297] on link "Download" at bounding box center [1012, 295] width 57 height 14
click at [1032, 451] on link "Download" at bounding box center [1012, 445] width 57 height 14
click at [1040, 601] on link "Download" at bounding box center [1012, 595] width 57 height 14
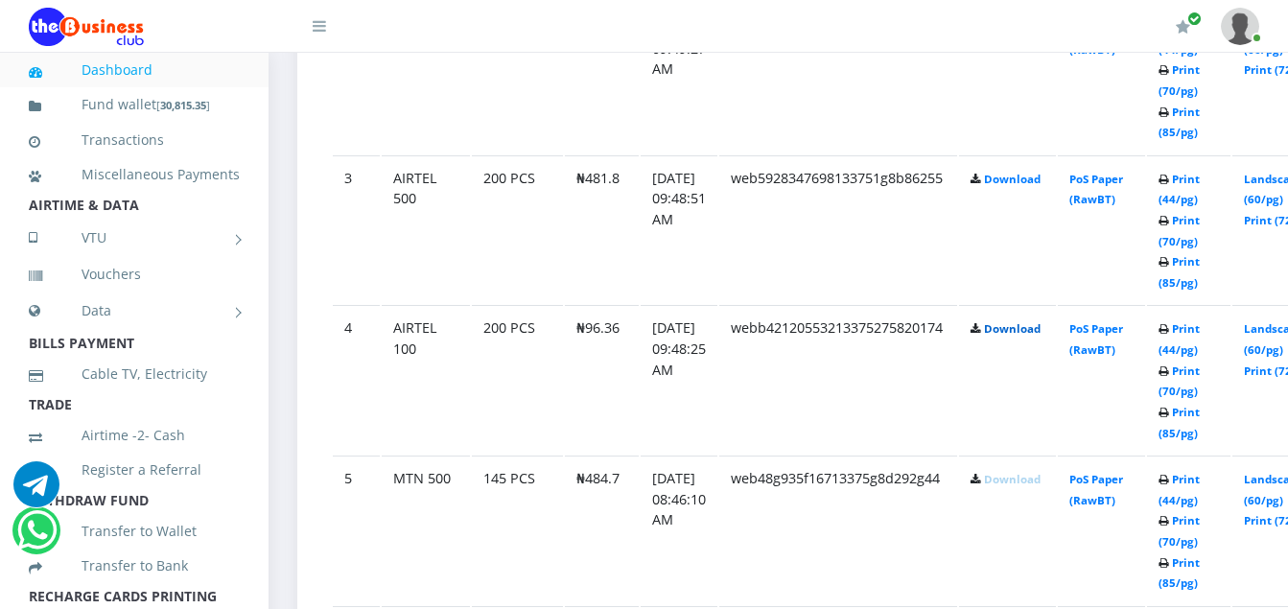
scroll to position [1371, 0]
